Goal: Information Seeking & Learning: Learn about a topic

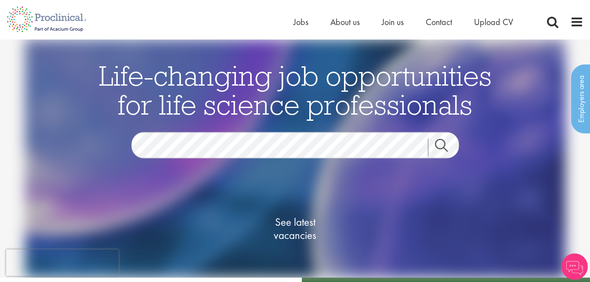
click at [296, 225] on span "See latest vacancies" at bounding box center [295, 229] width 88 height 26
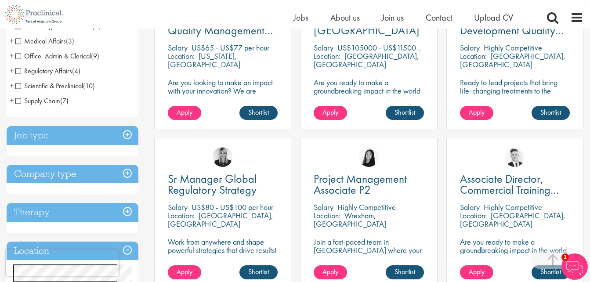
scroll to position [264, 0]
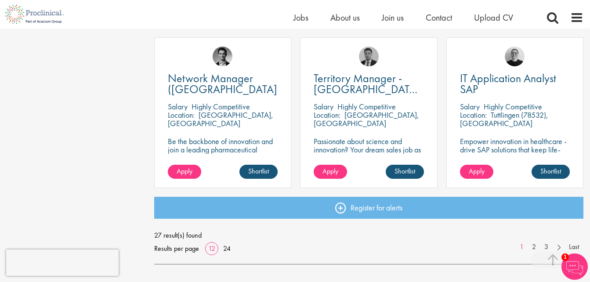
scroll to position [659, 0]
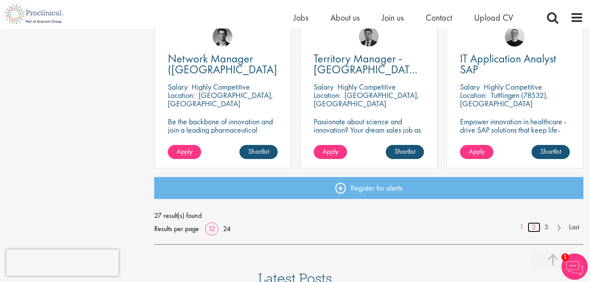
click at [536, 227] on link "2" at bounding box center [534, 227] width 13 height 10
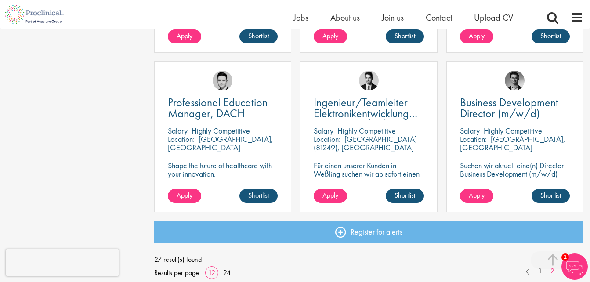
scroll to position [659, 0]
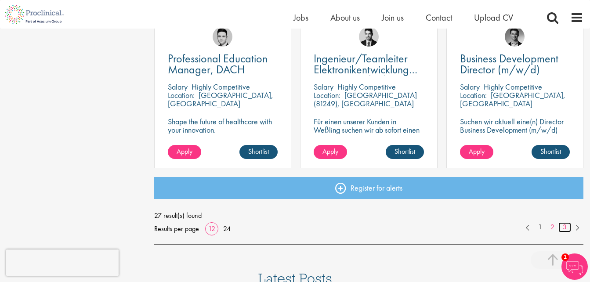
click at [562, 227] on link "3" at bounding box center [565, 227] width 13 height 10
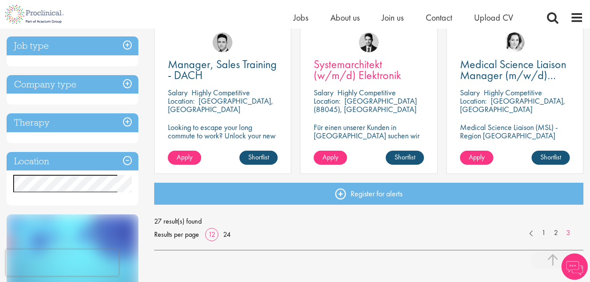
scroll to position [176, 0]
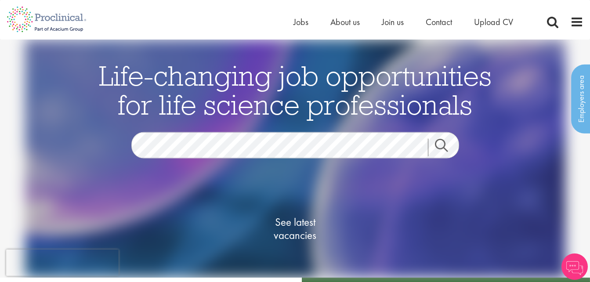
click at [529, 83] on img at bounding box center [295, 159] width 541 height 238
